Goal: Information Seeking & Learning: Learn about a topic

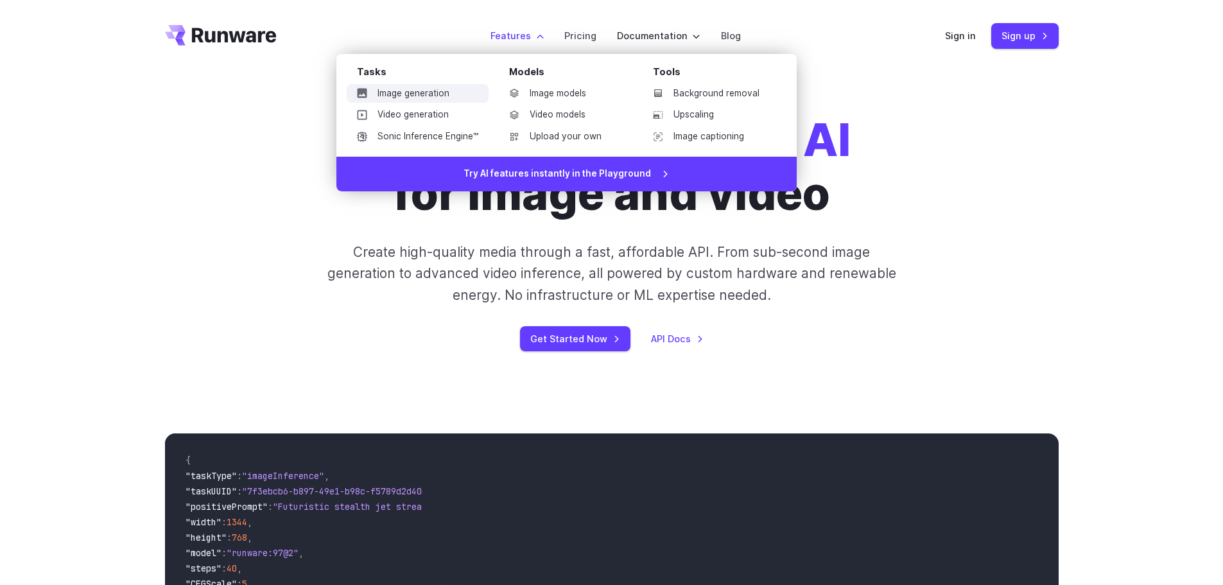
click at [444, 94] on link "Image generation" at bounding box center [418, 93] width 142 height 19
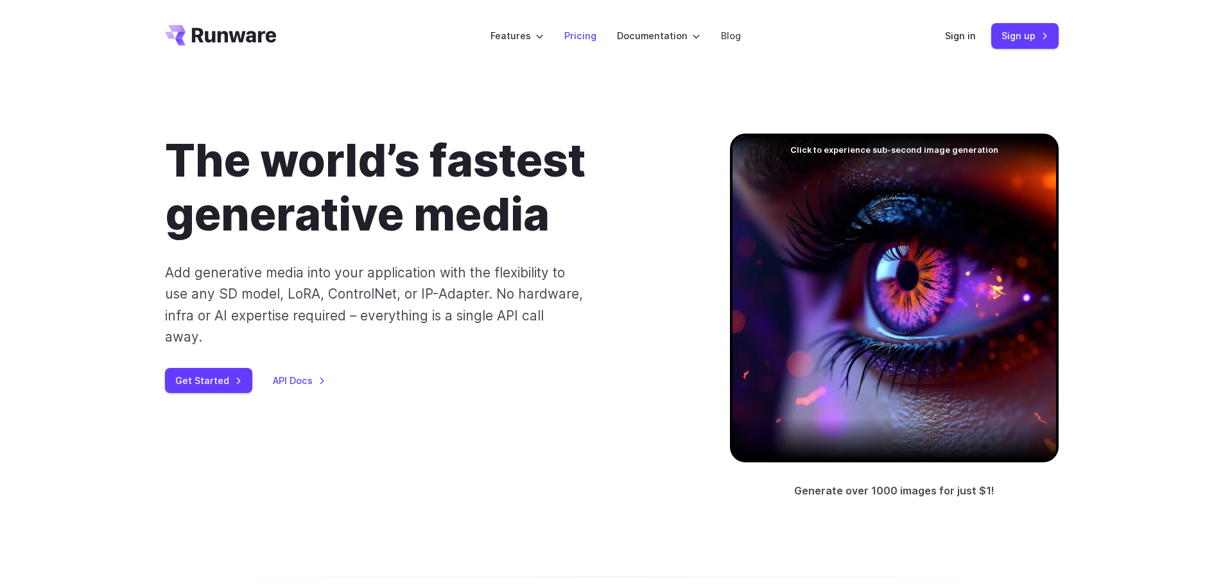
click at [577, 34] on link "Pricing" at bounding box center [580, 35] width 32 height 15
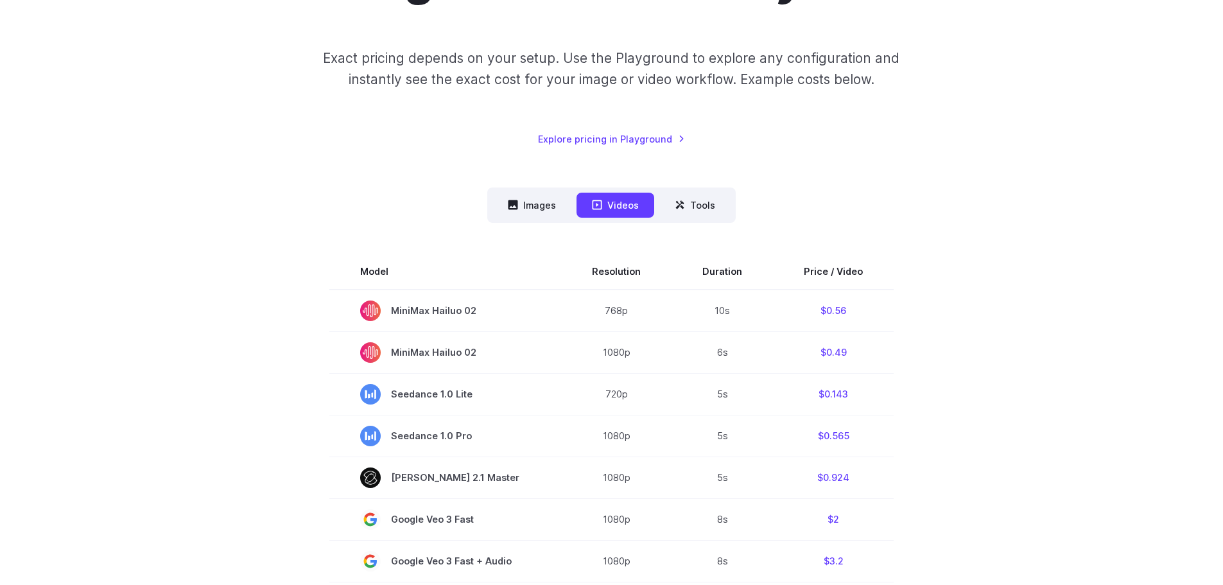
scroll to position [187, 0]
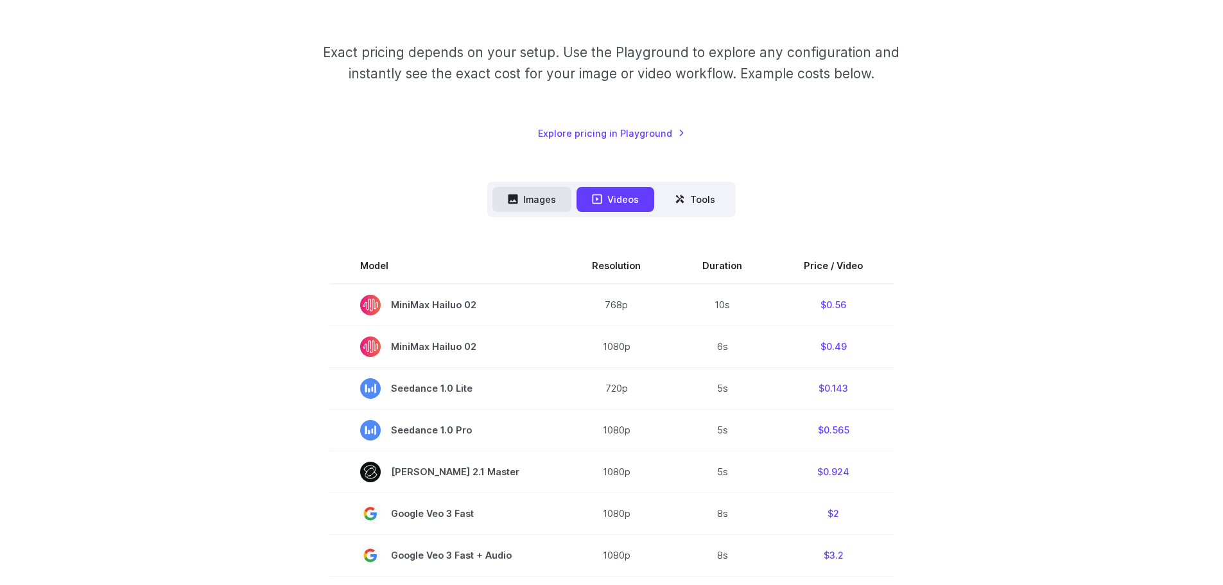
click at [544, 193] on button "Images" at bounding box center [531, 199] width 79 height 25
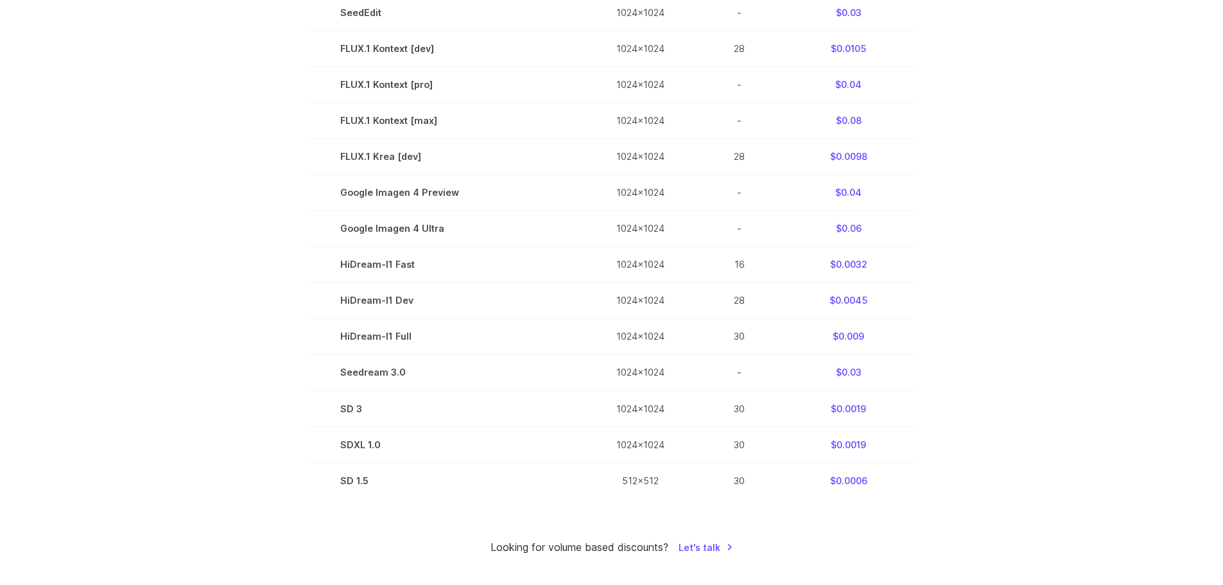
scroll to position [691, 0]
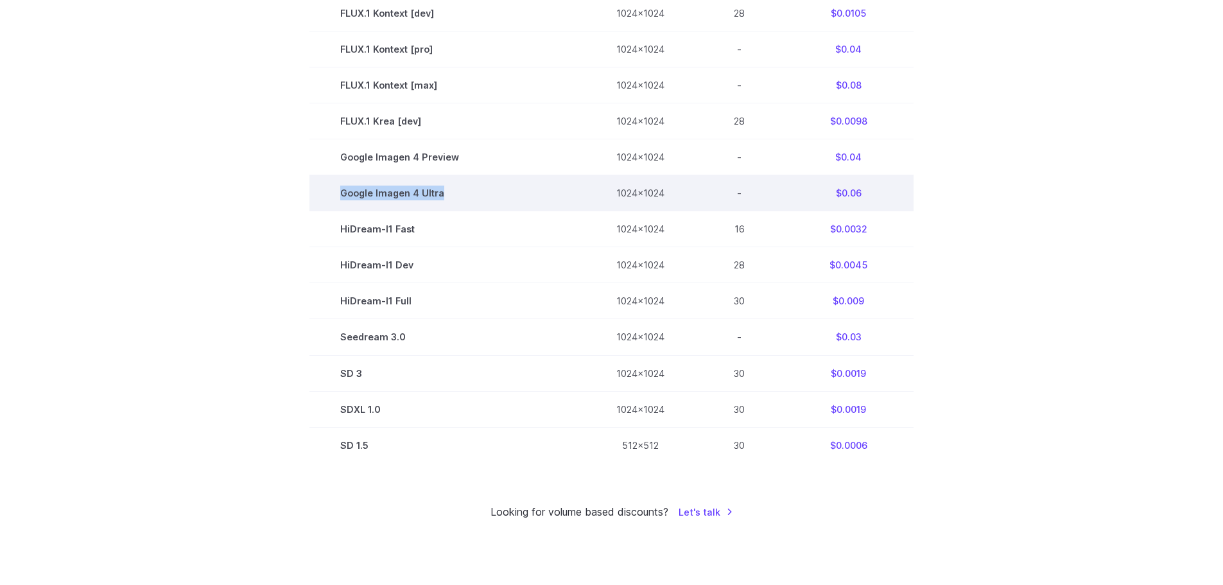
drag, startPoint x: 452, startPoint y: 193, endPoint x: 336, endPoint y: 193, distance: 115.6
click at [336, 193] on td "Google Imagen 4 Ultra" at bounding box center [447, 193] width 276 height 36
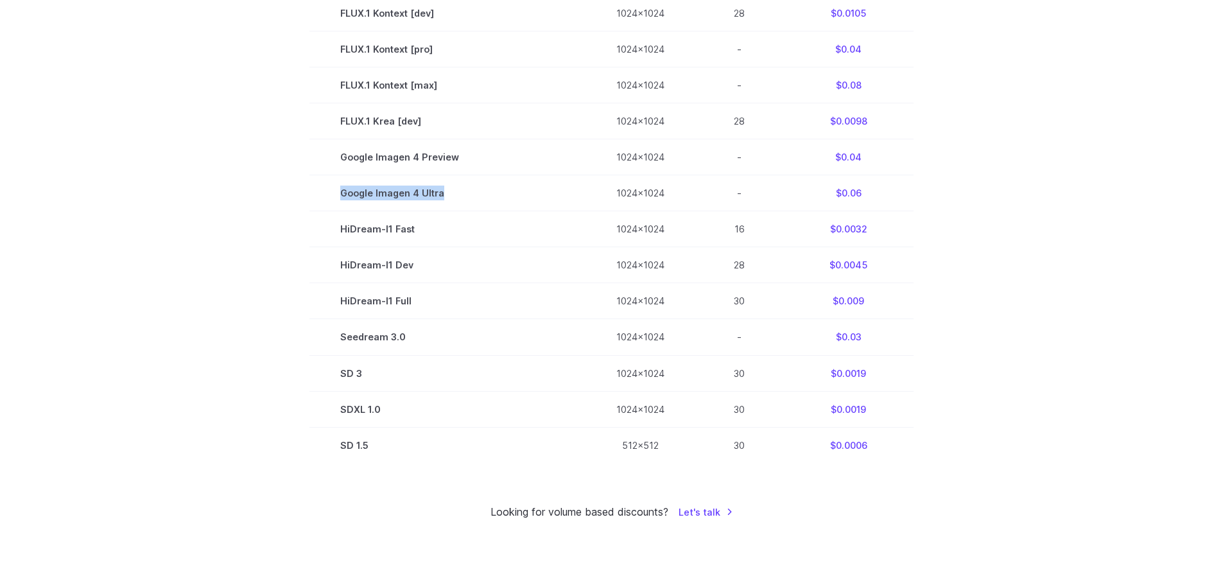
scroll to position [0, 0]
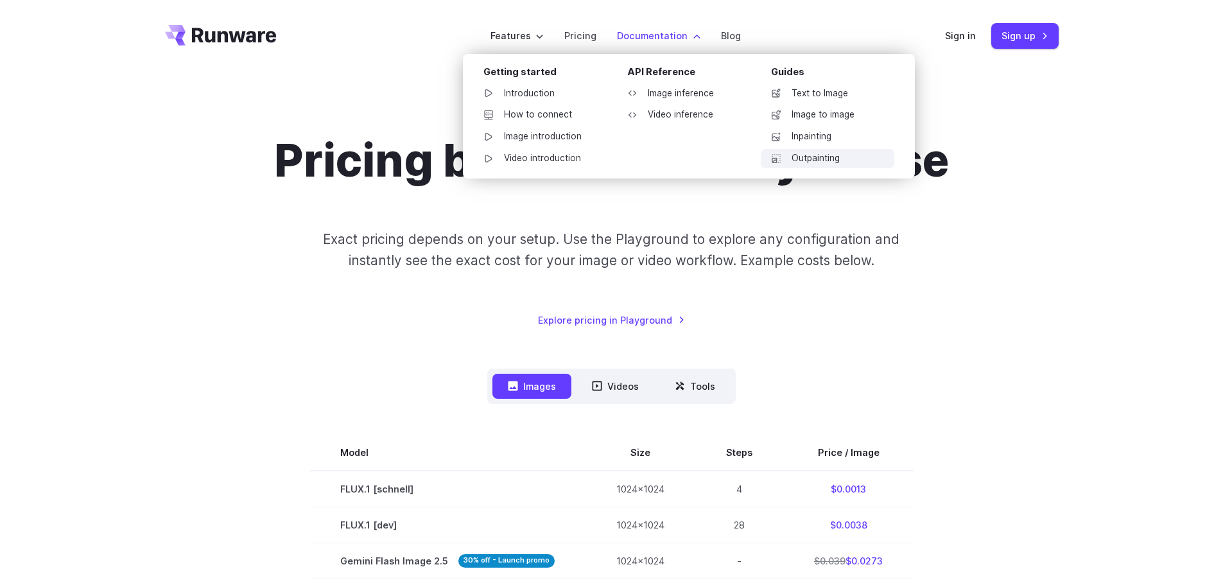
click at [803, 153] on link "Outpainting" at bounding box center [828, 158] width 134 height 19
